Goal: Transaction & Acquisition: Purchase product/service

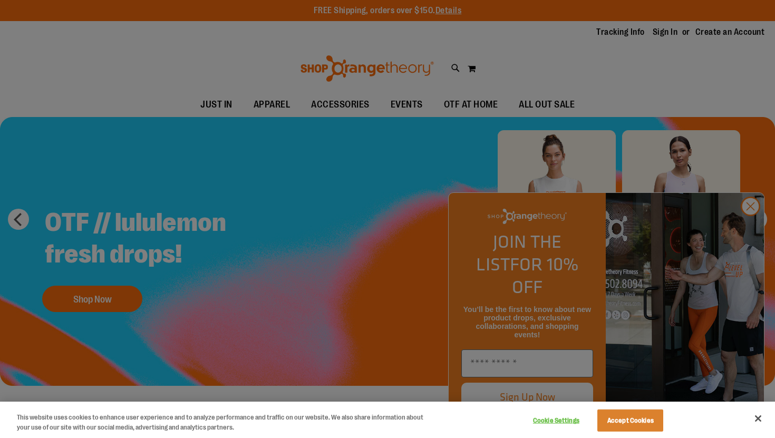
click at [754, 226] on div at bounding box center [387, 219] width 775 height 438
click at [759, 419] on button "Close" at bounding box center [758, 418] width 23 height 23
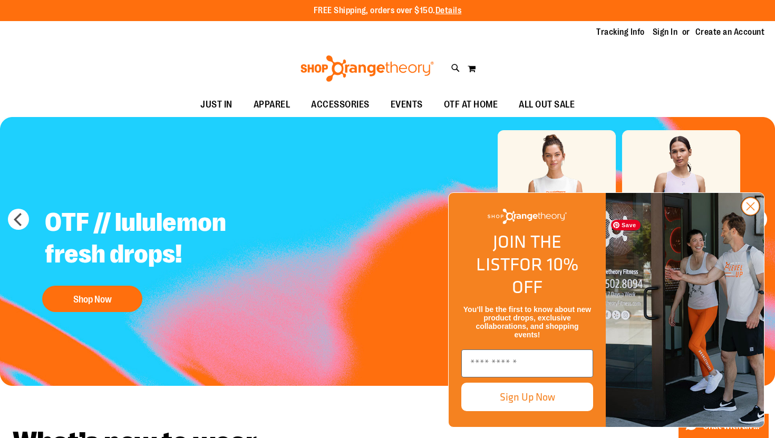
click at [751, 215] on circle "Close dialog" at bounding box center [750, 206] width 17 height 17
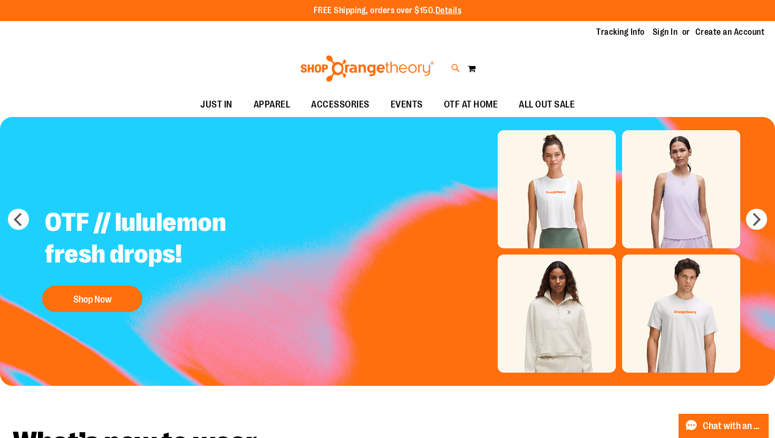
click at [453, 68] on icon at bounding box center [456, 68] width 9 height 12
click at [402, 55] on input "Search" at bounding box center [388, 59] width 614 height 35
type input "**********"
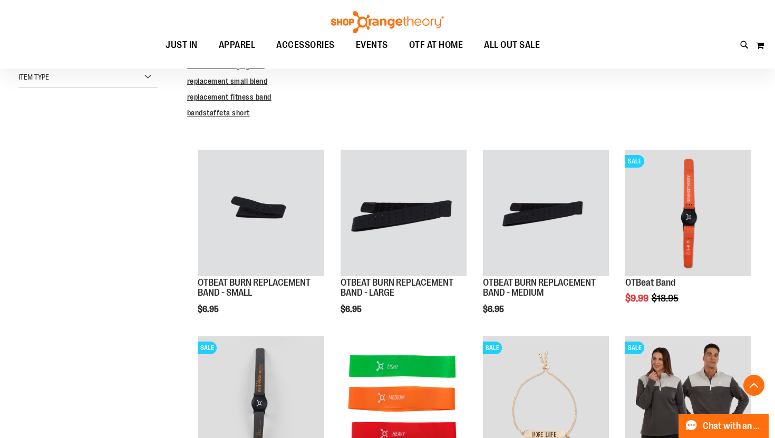
scroll to position [276, 0]
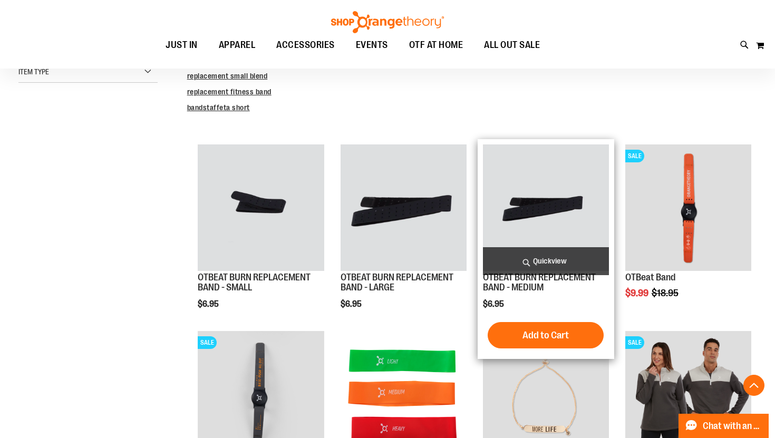
click at [527, 271] on span "Quickview" at bounding box center [546, 261] width 126 height 28
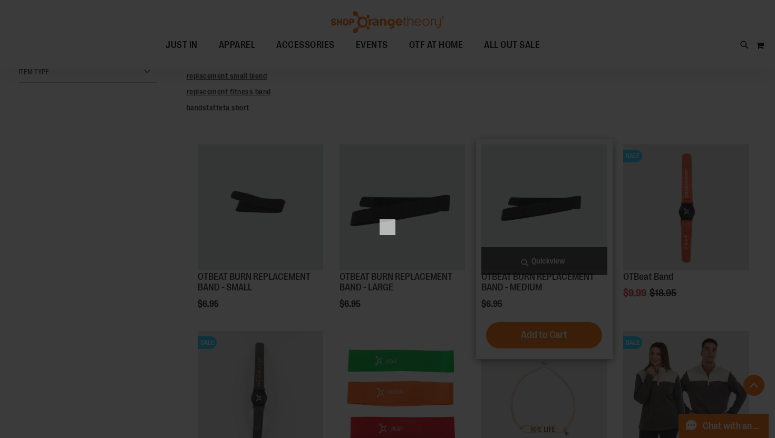
scroll to position [0, 0]
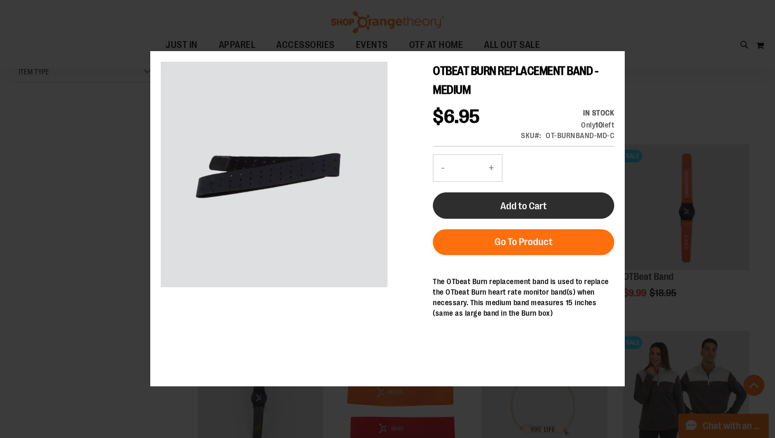
click at [520, 212] on span "Add to Cart" at bounding box center [524, 206] width 46 height 12
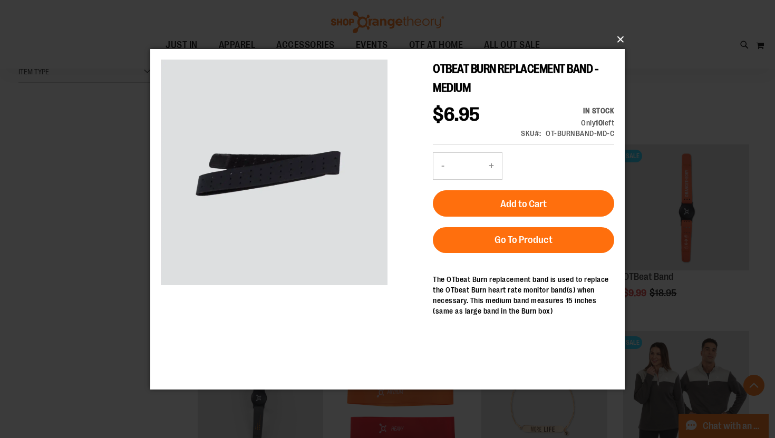
click at [618, 39] on button "×" at bounding box center [391, 39] width 475 height 23
click at [620, 38] on button "×" at bounding box center [391, 39] width 475 height 23
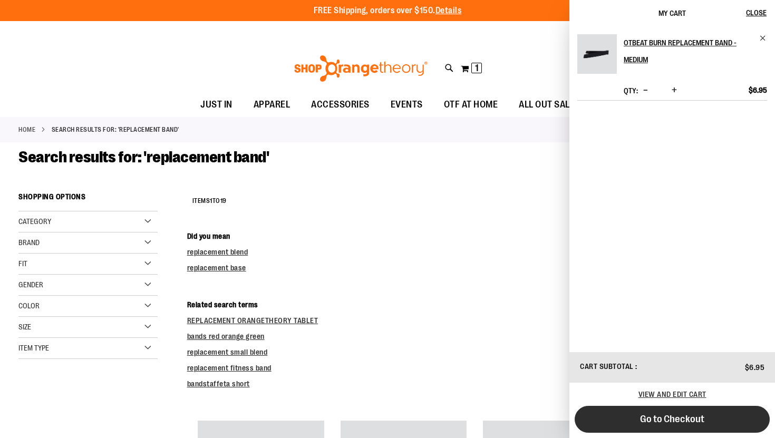
click at [672, 419] on span "Go to Checkout" at bounding box center [672, 420] width 64 height 12
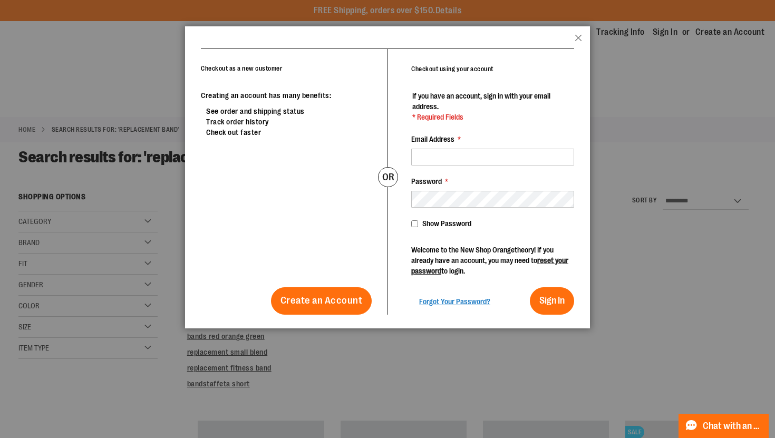
click at [322, 148] on div "Creating an account has many benefits: See order and shipping status Track orde…" at bounding box center [286, 202] width 171 height 225
click at [459, 157] on input "Email Address *" at bounding box center [492, 157] width 163 height 17
type input "**********"
click at [453, 298] on span "Forgot Your Password?" at bounding box center [454, 302] width 71 height 8
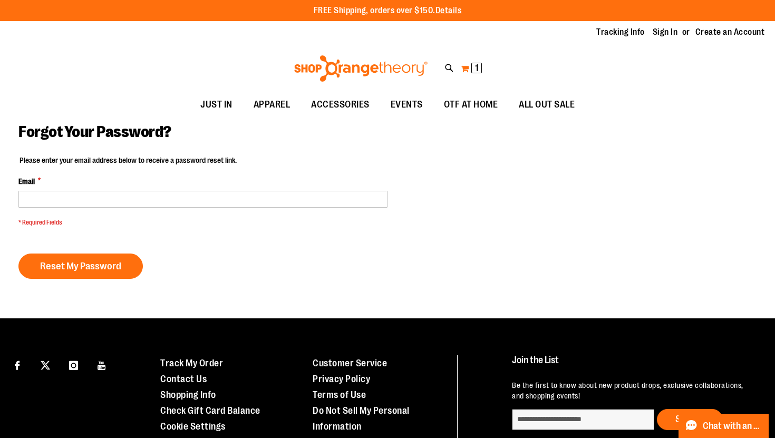
click at [475, 68] on span "1" at bounding box center [477, 68] width 4 height 11
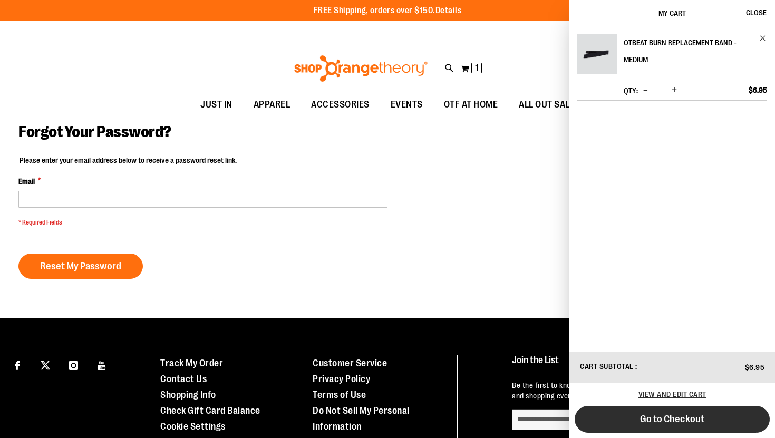
click at [662, 419] on span "Go to Checkout" at bounding box center [672, 420] width 64 height 12
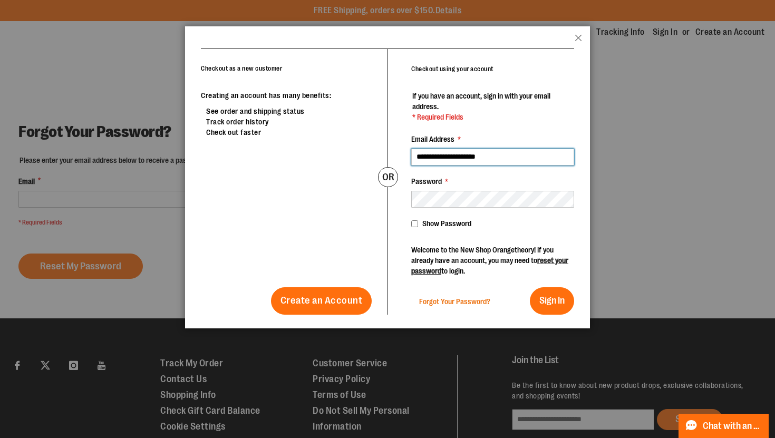
type input "**********"
click at [442, 300] on span "Forgot Your Password?" at bounding box center [454, 302] width 71 height 8
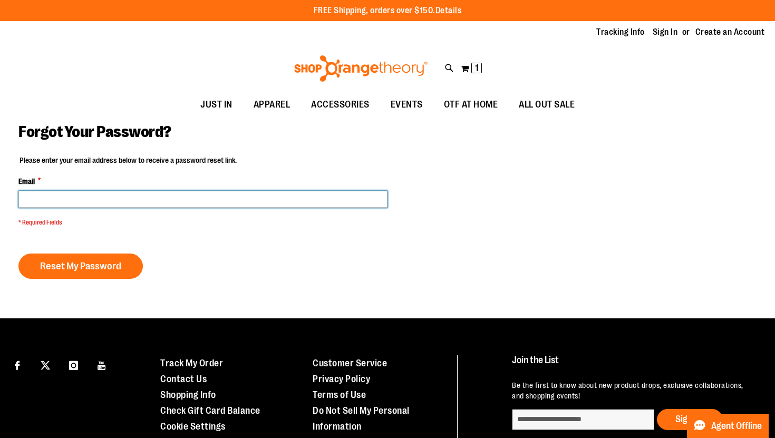
click at [185, 197] on input "Email *" at bounding box center [202, 199] width 369 height 17
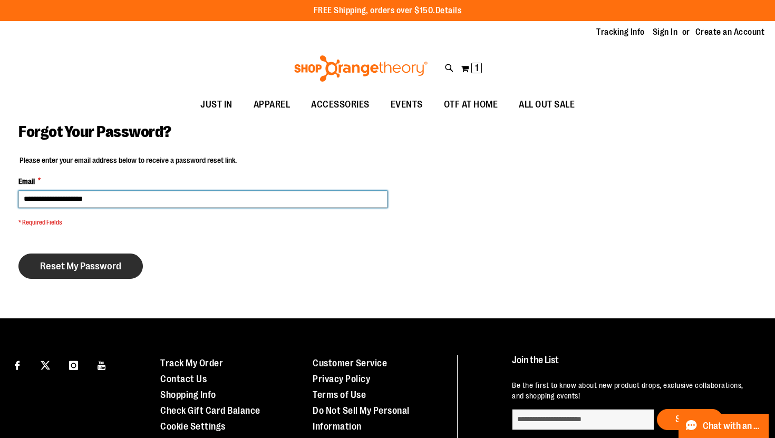
type input "**********"
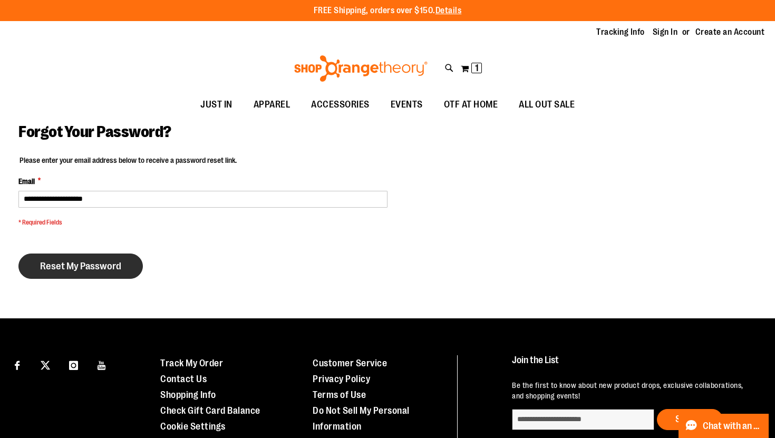
click at [97, 269] on span "Reset My Password" at bounding box center [80, 267] width 81 height 12
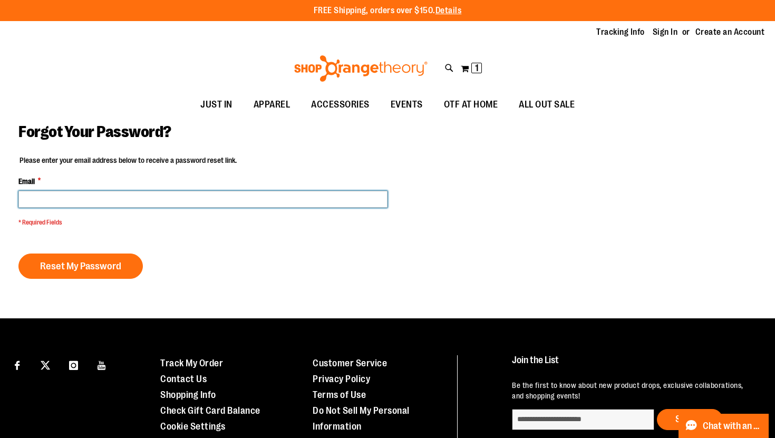
drag, startPoint x: 102, startPoint y: 190, endPoint x: 104, endPoint y: 176, distance: 14.5
click at [102, 191] on input "Email *" at bounding box center [202, 199] width 369 height 17
type input "**********"
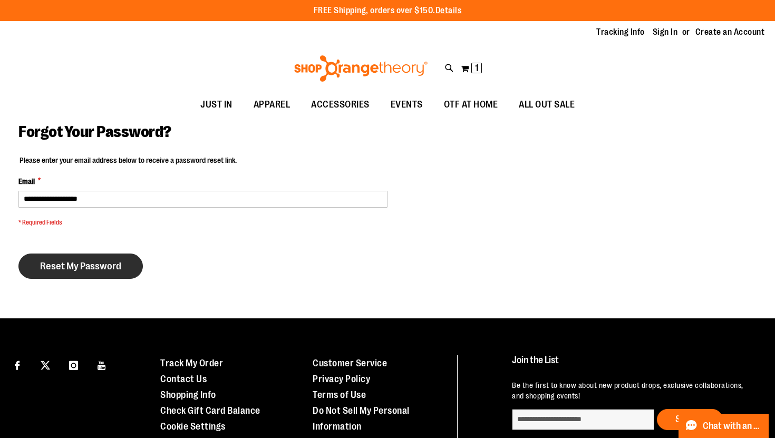
click at [89, 270] on span "Reset My Password" at bounding box center [80, 267] width 81 height 12
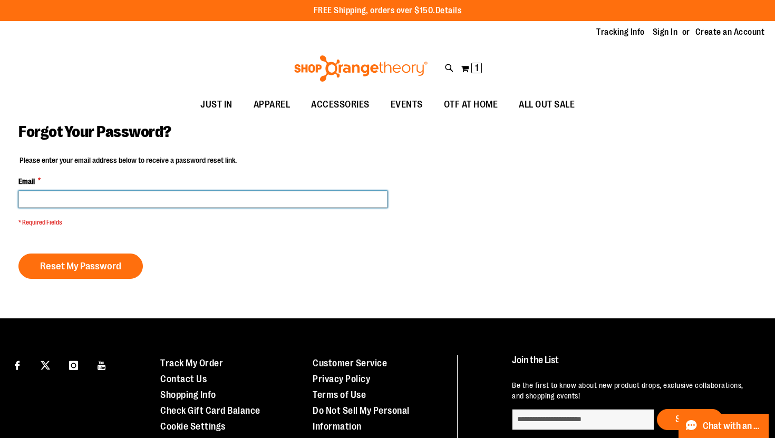
click at [216, 198] on input "Email *" at bounding box center [202, 199] width 369 height 17
type input "**********"
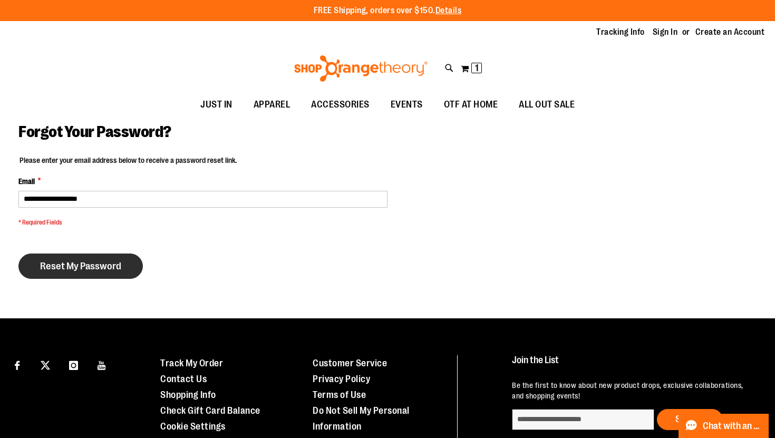
click at [71, 272] on span "Reset My Password" at bounding box center [80, 267] width 81 height 12
